Goal: Task Accomplishment & Management: Use online tool/utility

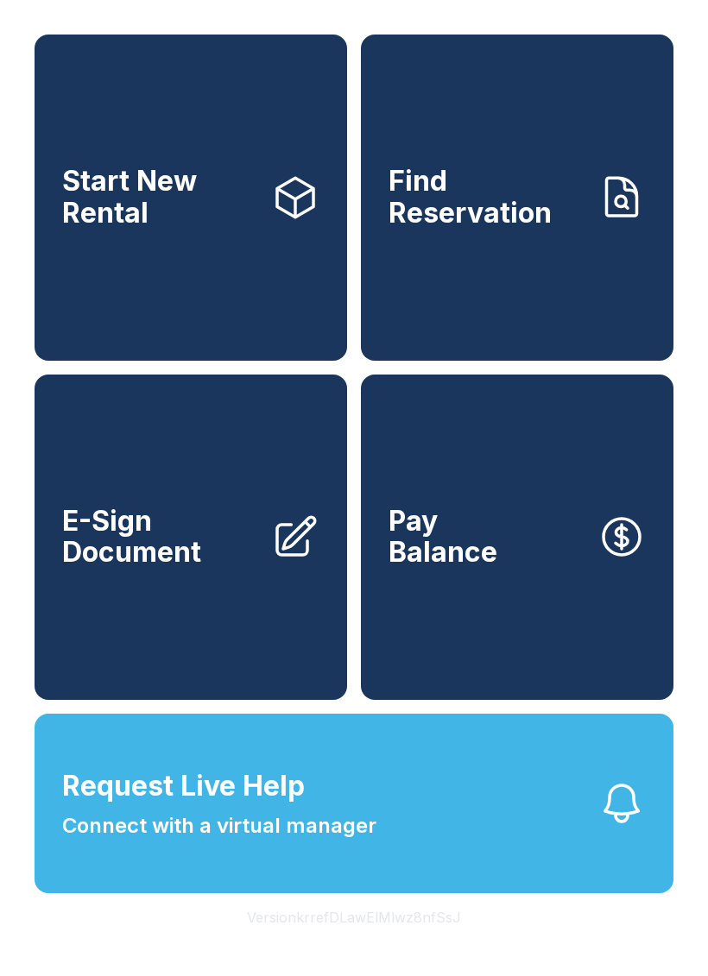
click at [481, 839] on button "Request Live Help Connect with a virtual manager" at bounding box center [354, 804] width 639 height 180
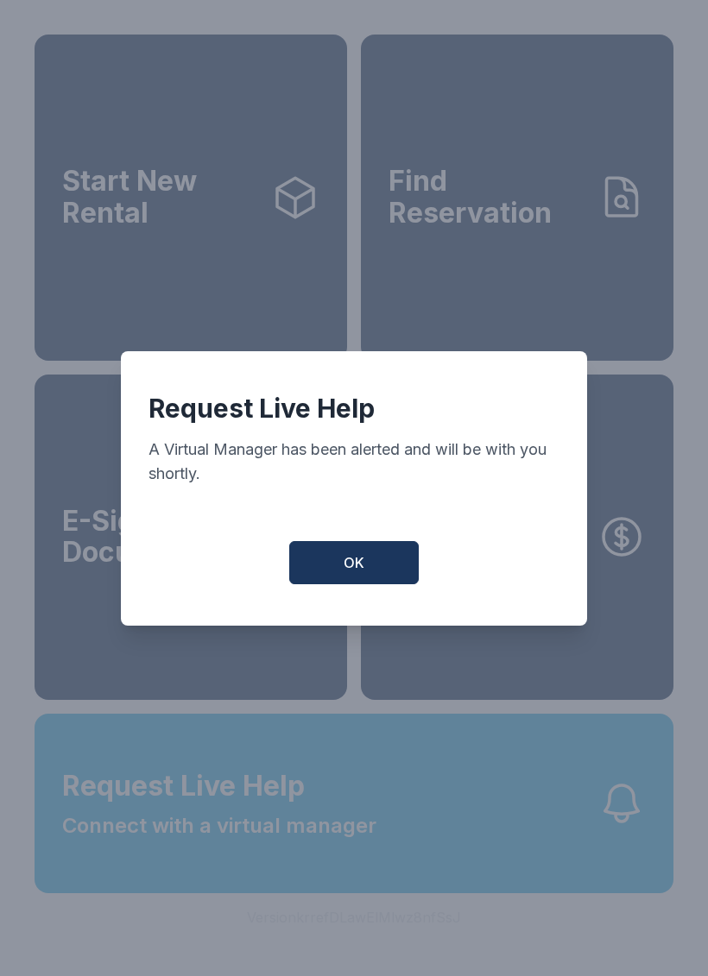
click at [336, 577] on button "OK" at bounding box center [353, 562] width 129 height 43
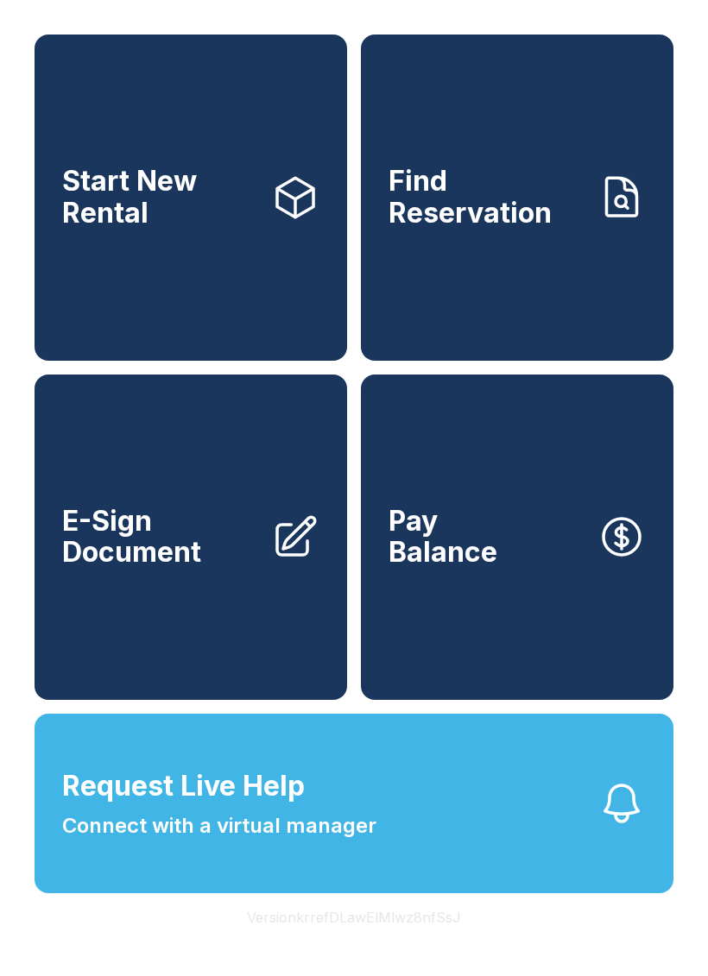
click at [198, 606] on link "E-Sign Document" at bounding box center [191, 538] width 312 height 326
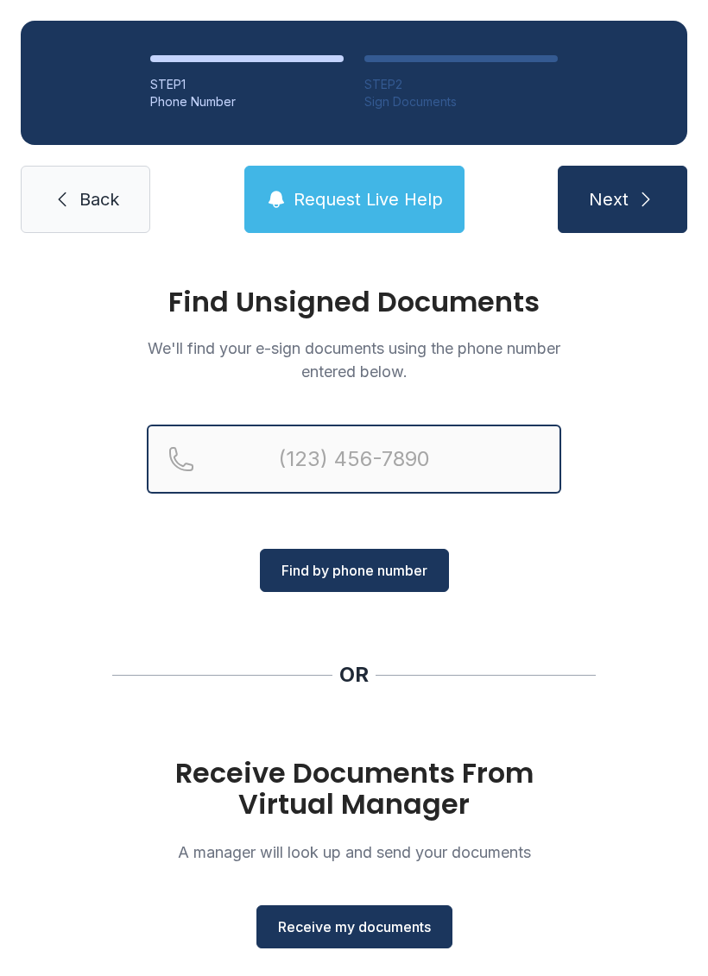
click at [399, 451] on input "Reservation phone number" at bounding box center [354, 459] width 414 height 69
type input "[PHONE_NUMBER]"
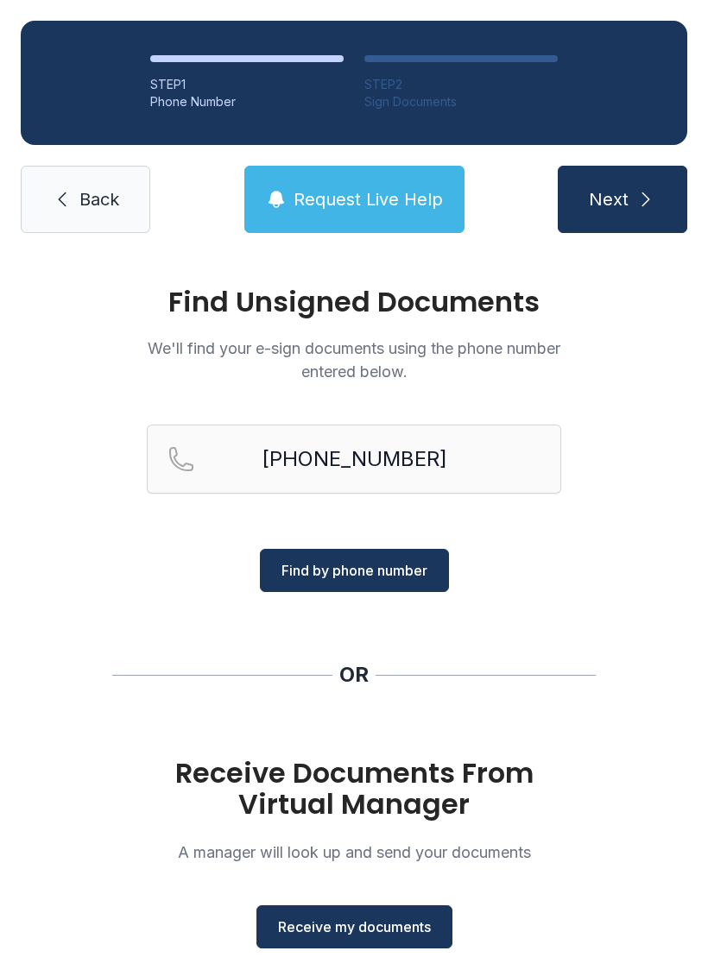
click at [403, 569] on span "Find by phone number" at bounding box center [354, 570] width 146 height 21
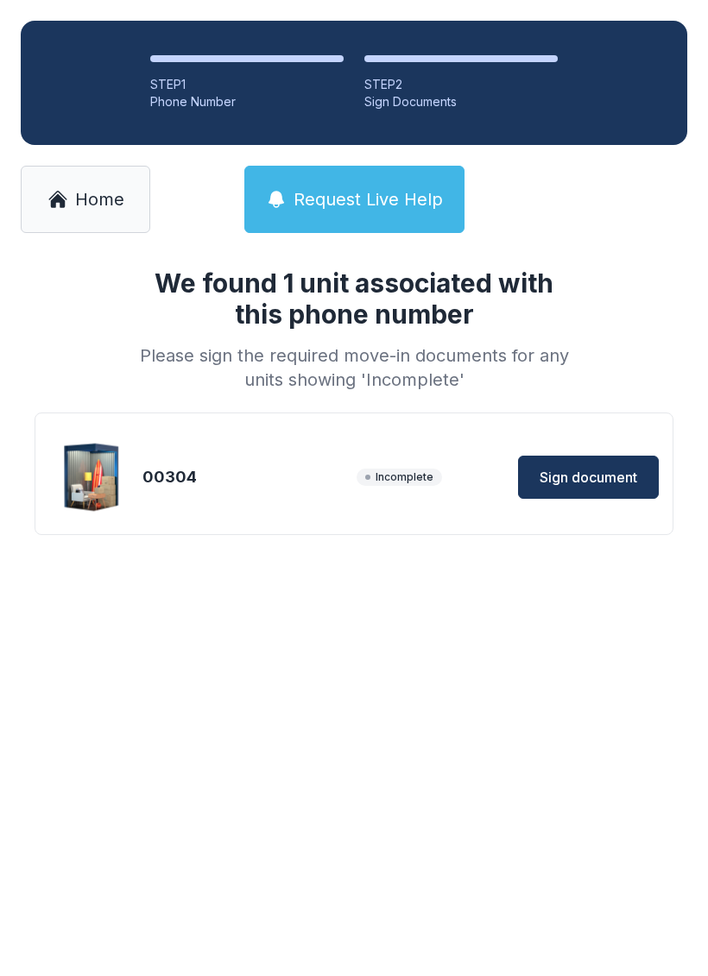
click at [597, 475] on span "Sign document" at bounding box center [588, 477] width 98 height 21
click at [93, 205] on span "Home" at bounding box center [99, 199] width 49 height 24
